Goal: Task Accomplishment & Management: Complete application form

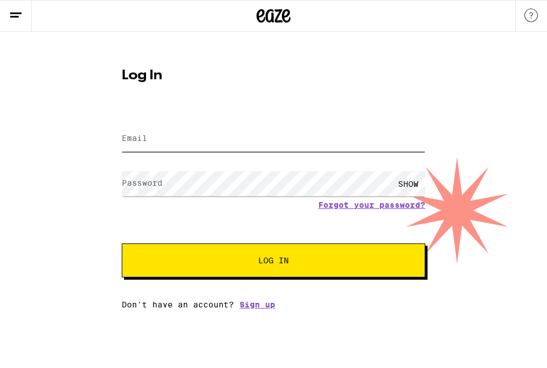
type input "[EMAIL_ADDRESS][DOMAIN_NAME]"
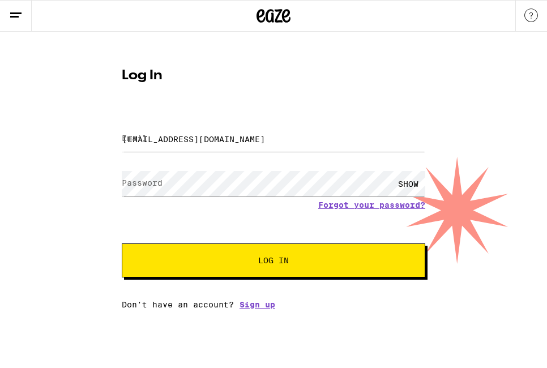
click at [243, 245] on button "Log In" at bounding box center [274, 261] width 304 height 34
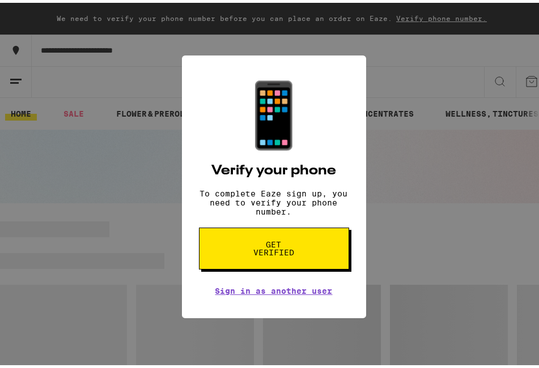
click at [288, 254] on span "Get verified" at bounding box center [274, 246] width 58 height 16
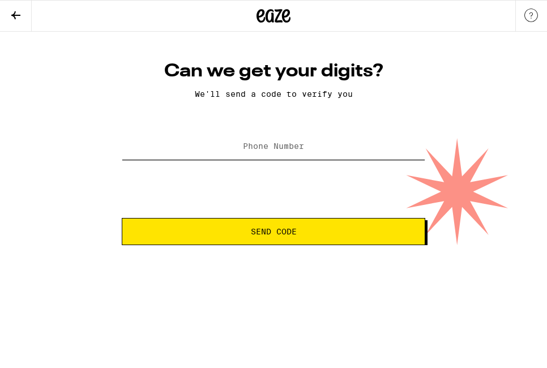
drag, startPoint x: 287, startPoint y: 158, endPoint x: 296, endPoint y: 151, distance: 11.2
click at [287, 158] on input "Phone Number" at bounding box center [274, 146] width 304 height 25
type input "[PHONE_NUMBER]"
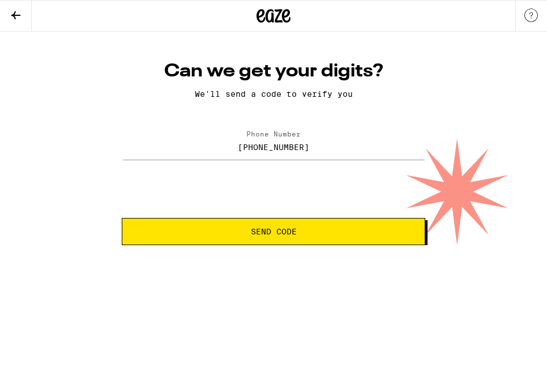
click at [271, 225] on button "Send Code" at bounding box center [274, 231] width 304 height 27
